Goal: Check status: Check status

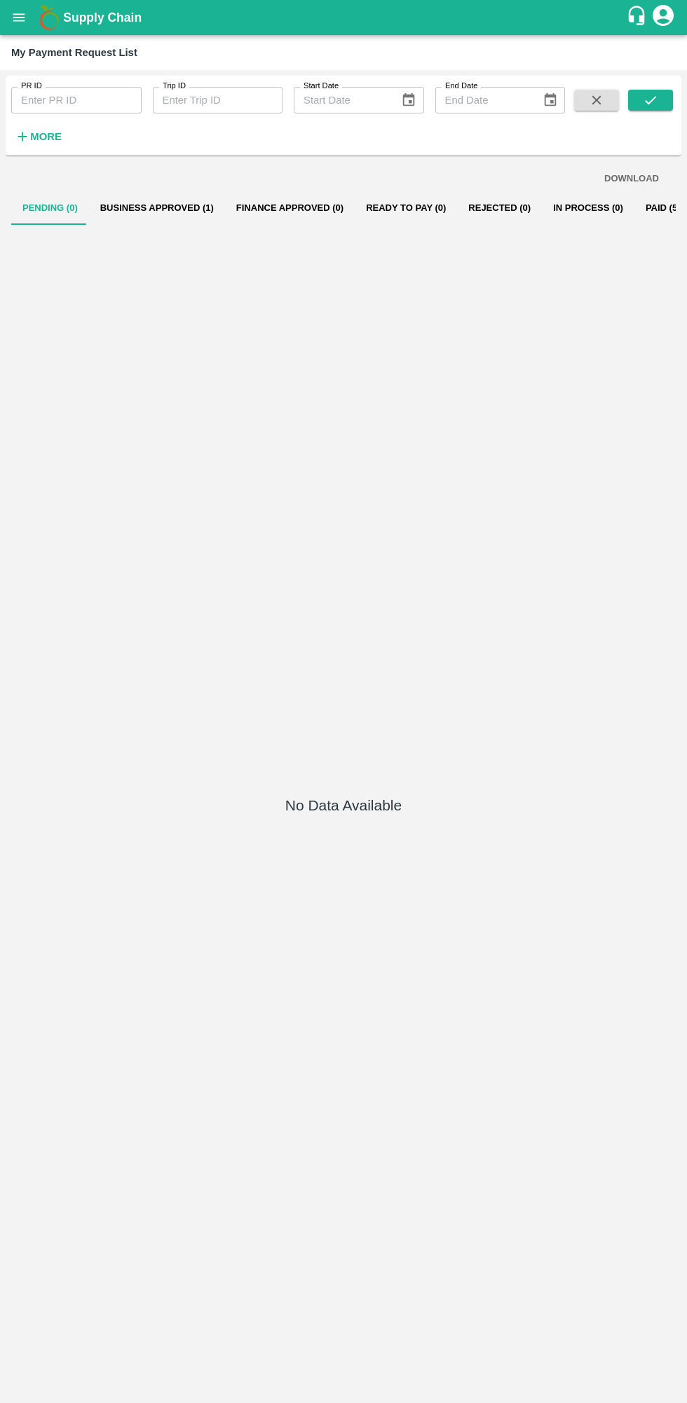
click at [193, 199] on button "Business Approved (1)" at bounding box center [157, 208] width 136 height 34
click at [176, 207] on button "Business Approved (1)" at bounding box center [157, 208] width 136 height 34
